Goal: Task Accomplishment & Management: Manage account settings

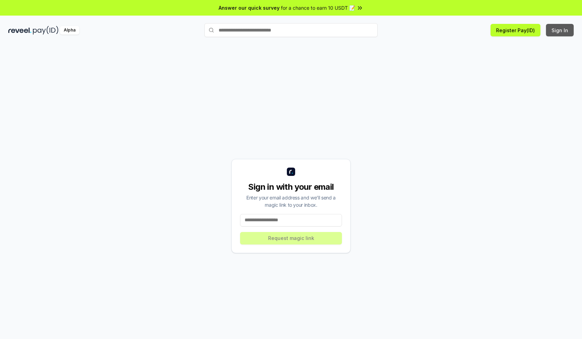
click at [561, 30] on button "Sign In" at bounding box center [560, 30] width 28 height 12
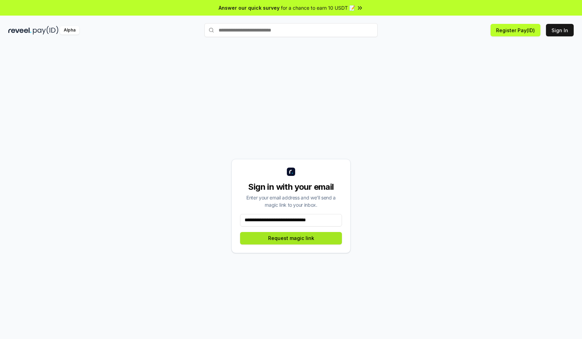
type input "**********"
click at [291, 238] on button "Request magic link" at bounding box center [291, 238] width 102 height 12
